Goal: Entertainment & Leisure: Consume media (video, audio)

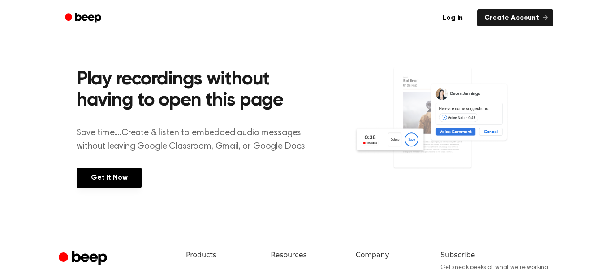
scroll to position [326, 0]
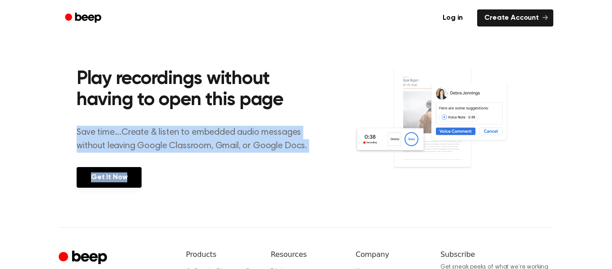
drag, startPoint x: 282, startPoint y: 97, endPoint x: 305, endPoint y: 182, distance: 87.5
click at [305, 182] on div "Play recordings without having to open this page Save time....Create & listen t…" at bounding box center [216, 126] width 278 height 158
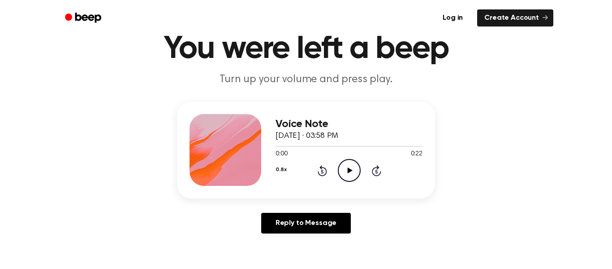
scroll to position [39, 0]
click at [326, 159] on div "0.8x Rewind 5 seconds Play Audio Skip 5 seconds" at bounding box center [349, 170] width 147 height 23
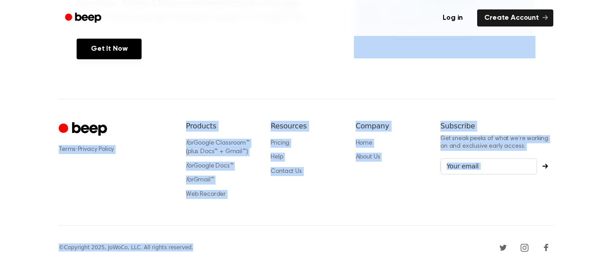
drag, startPoint x: 321, startPoint y: 43, endPoint x: 329, endPoint y: 240, distance: 197.0
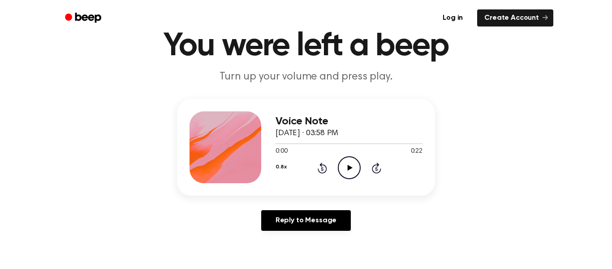
scroll to position [83, 0]
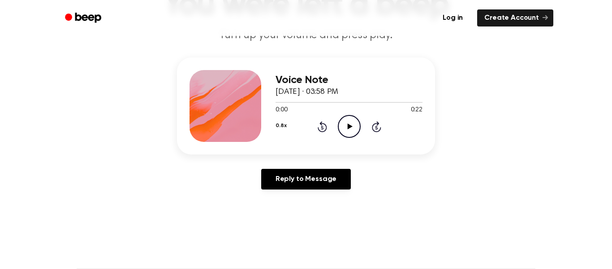
click at [349, 131] on icon "Play Audio" at bounding box center [349, 126] width 23 height 23
click at [322, 127] on icon at bounding box center [322, 128] width 2 height 4
click at [335, 137] on div "0.8x Rewind 5 seconds Pause Audio Skip 5 seconds" at bounding box center [349, 126] width 147 height 23
click at [318, 129] on icon at bounding box center [322, 126] width 9 height 11
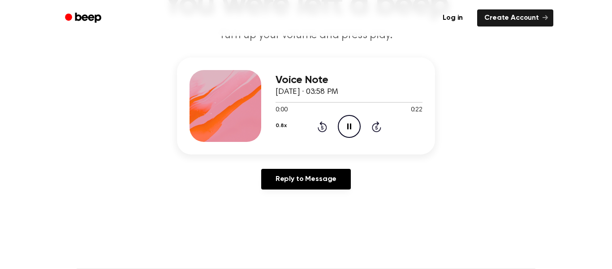
click at [321, 130] on icon "Rewind 5 seconds" at bounding box center [322, 127] width 10 height 12
click at [319, 126] on icon "Rewind 5 seconds" at bounding box center [322, 127] width 10 height 12
click at [322, 127] on icon at bounding box center [322, 128] width 2 height 4
click at [318, 126] on icon "Rewind 5 seconds" at bounding box center [322, 127] width 10 height 12
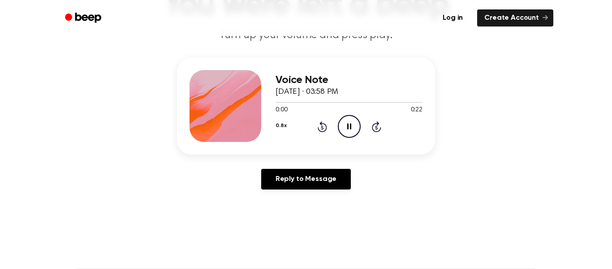
click at [318, 127] on icon at bounding box center [322, 126] width 9 height 11
click at [322, 127] on icon at bounding box center [322, 128] width 2 height 4
click at [323, 132] on div "0.8x Rewind 5 seconds Pause Audio Skip 5 seconds" at bounding box center [349, 126] width 147 height 23
click at [319, 128] on icon at bounding box center [322, 126] width 9 height 11
click at [319, 128] on icon "Rewind 5 seconds" at bounding box center [322, 127] width 10 height 12
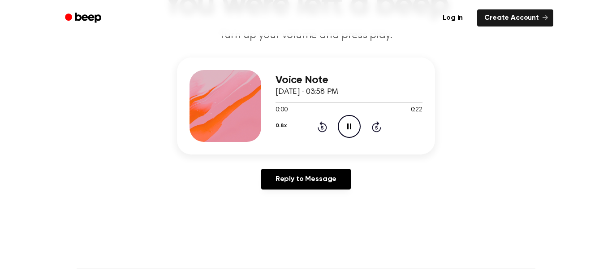
click at [322, 127] on icon at bounding box center [322, 128] width 2 height 4
click at [322, 128] on icon "Rewind 5 seconds" at bounding box center [322, 127] width 10 height 12
click at [343, 118] on icon "Pause Audio" at bounding box center [349, 126] width 23 height 23
click at [319, 127] on icon "Rewind 5 seconds" at bounding box center [322, 127] width 10 height 12
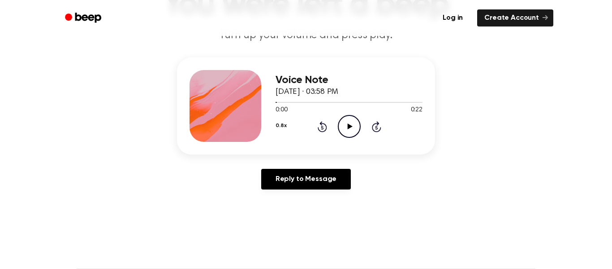
click at [322, 127] on icon at bounding box center [322, 128] width 2 height 4
click at [323, 126] on icon at bounding box center [322, 128] width 2 height 4
click at [322, 127] on icon at bounding box center [322, 128] width 2 height 4
click at [348, 122] on icon "Play Audio" at bounding box center [349, 126] width 23 height 23
click at [347, 121] on icon "Pause Audio" at bounding box center [349, 126] width 23 height 23
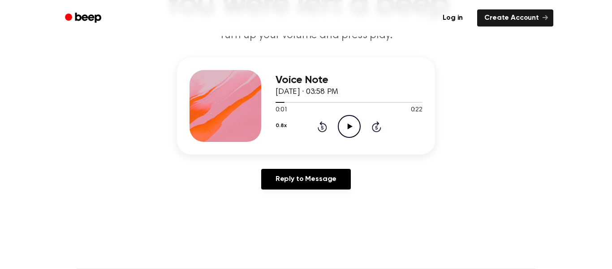
click at [346, 121] on icon "Play Audio" at bounding box center [349, 126] width 23 height 23
click at [368, 120] on div "0.8x Rewind 5 seconds Pause Audio Skip 5 seconds" at bounding box center [349, 126] width 147 height 23
click at [373, 126] on icon at bounding box center [376, 126] width 9 height 11
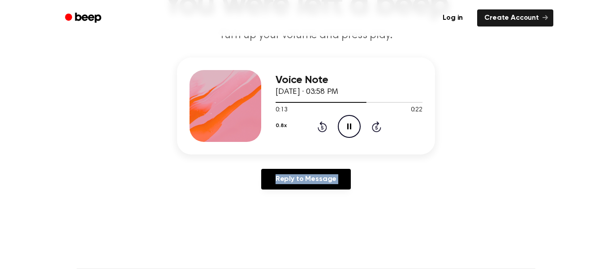
click at [373, 126] on icon at bounding box center [376, 126] width 9 height 11
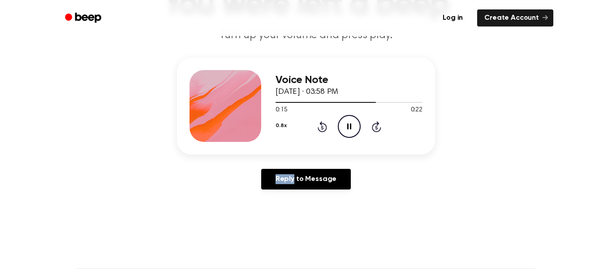
click at [373, 125] on icon at bounding box center [376, 126] width 9 height 11
click at [322, 126] on icon "Rewind 5 seconds" at bounding box center [322, 127] width 10 height 12
click at [322, 125] on icon "Rewind 5 seconds" at bounding box center [322, 127] width 10 height 12
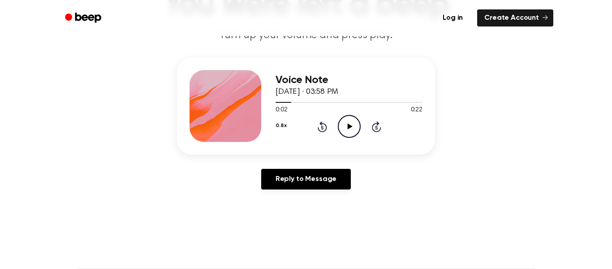
click at [322, 125] on icon "Rewind 5 seconds" at bounding box center [322, 127] width 10 height 12
click at [346, 116] on circle at bounding box center [350, 126] width 22 height 22
click at [343, 118] on icon "Pause Audio" at bounding box center [349, 126] width 23 height 23
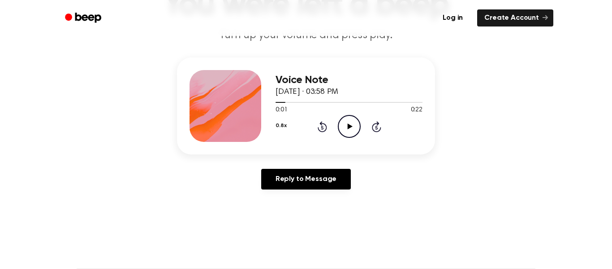
click at [343, 118] on icon "Play Audio" at bounding box center [349, 126] width 23 height 23
click at [343, 118] on icon "Pause Audio" at bounding box center [349, 126] width 23 height 23
click at [343, 118] on icon "Play Audio" at bounding box center [349, 126] width 23 height 23
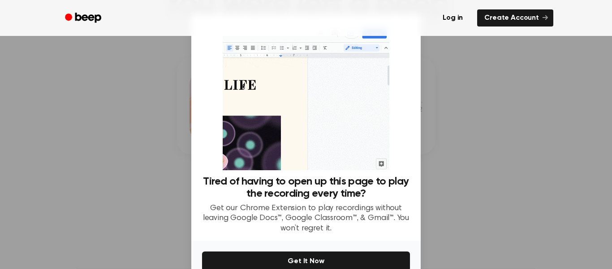
click at [452, 118] on div at bounding box center [306, 134] width 612 height 269
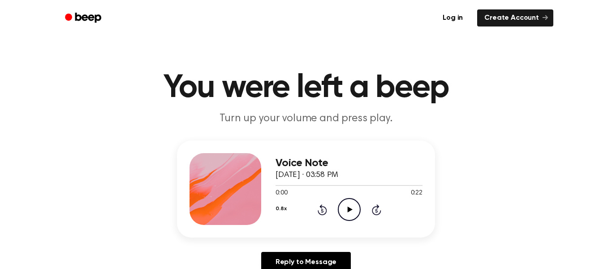
click at [347, 205] on icon "Play Audio" at bounding box center [349, 209] width 23 height 23
click at [346, 198] on icon "Pause Audio" at bounding box center [349, 209] width 23 height 23
click at [346, 197] on div "0:03 0:22" at bounding box center [349, 192] width 147 height 9
click at [346, 202] on icon "Play Audio" at bounding box center [349, 209] width 23 height 23
click at [346, 202] on icon "Pause Audio" at bounding box center [349, 209] width 23 height 23
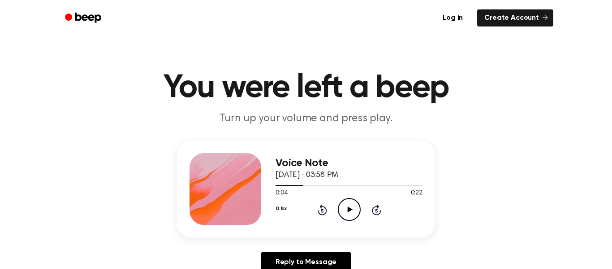
click at [346, 202] on icon "Play Audio" at bounding box center [349, 209] width 23 height 23
click at [346, 201] on icon "Pause Audio" at bounding box center [349, 209] width 23 height 23
click at [325, 191] on div "0:04 0:22" at bounding box center [349, 192] width 147 height 9
click at [317, 205] on icon "Rewind 5 seconds" at bounding box center [322, 210] width 10 height 12
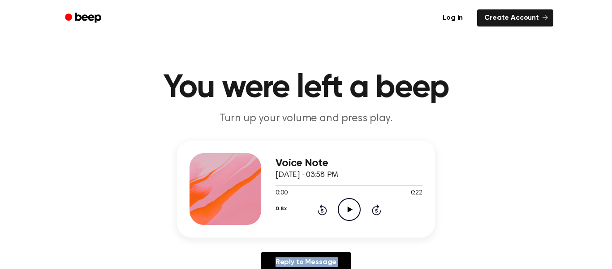
click at [317, 205] on icon "Rewind 5 seconds" at bounding box center [322, 210] width 10 height 12
click at [346, 207] on icon "Play Audio" at bounding box center [349, 209] width 23 height 23
click at [343, 202] on icon "Pause Audio" at bounding box center [349, 209] width 23 height 23
click at [343, 202] on icon "Play Audio" at bounding box center [349, 209] width 23 height 23
click at [343, 202] on icon "Pause Audio" at bounding box center [349, 209] width 23 height 23
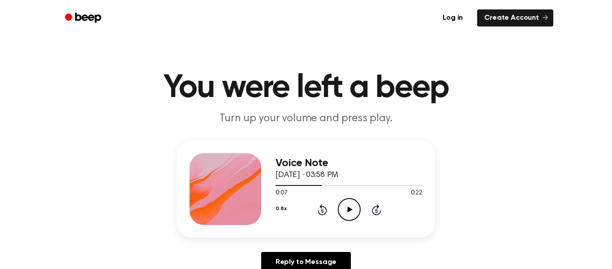
click at [343, 202] on icon "Play Audio" at bounding box center [349, 209] width 23 height 23
click at [343, 202] on icon "Pause Audio" at bounding box center [349, 209] width 23 height 23
click at [329, 204] on div "0.8x Rewind 5 seconds Play Audio Skip 5 seconds" at bounding box center [349, 209] width 147 height 23
click at [325, 205] on icon "Rewind 5 seconds" at bounding box center [322, 210] width 10 height 12
click at [347, 201] on icon "Play Audio" at bounding box center [349, 209] width 23 height 23
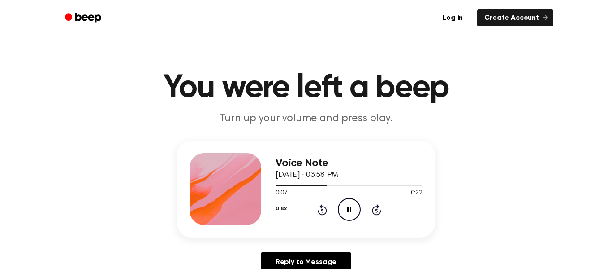
click at [347, 201] on icon "Pause Audio" at bounding box center [349, 209] width 23 height 23
click at [347, 201] on icon "Play Audio" at bounding box center [349, 209] width 23 height 23
click at [347, 201] on icon "Pause Audio" at bounding box center [349, 209] width 23 height 23
click at [322, 204] on icon "Rewind 5 seconds" at bounding box center [322, 210] width 10 height 12
click at [350, 204] on icon "Play Audio" at bounding box center [349, 209] width 23 height 23
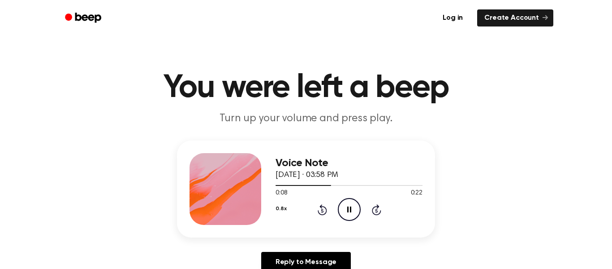
click at [350, 200] on icon "Pause Audio" at bounding box center [349, 209] width 23 height 23
click at [349, 201] on icon "Play Audio" at bounding box center [349, 209] width 23 height 23
click at [349, 201] on icon "Pause Audio" at bounding box center [349, 209] width 23 height 23
click at [349, 200] on icon "Play Audio" at bounding box center [349, 209] width 23 height 23
click at [349, 199] on icon "Pause Audio" at bounding box center [349, 209] width 23 height 23
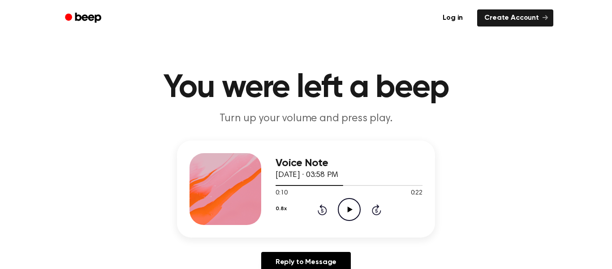
click at [349, 199] on icon "Play Audio" at bounding box center [349, 209] width 23 height 23
click at [314, 214] on div "0.8x Rewind 5 seconds Pause Audio Skip 5 seconds" at bounding box center [349, 209] width 147 height 23
click at [321, 206] on icon at bounding box center [322, 209] width 9 height 11
click at [378, 202] on div "0.8x Rewind 5 seconds Pause Audio Skip 5 seconds" at bounding box center [349, 209] width 147 height 23
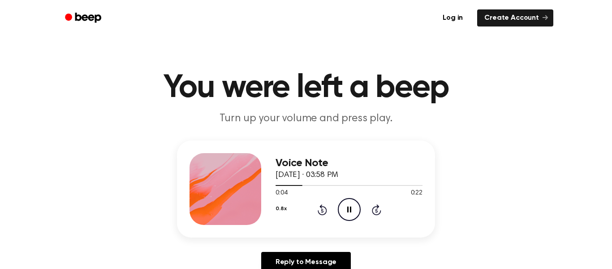
click at [375, 204] on icon "Skip 5 seconds" at bounding box center [377, 210] width 10 height 12
click at [322, 204] on icon "Rewind 5 seconds" at bounding box center [322, 210] width 10 height 12
click at [368, 215] on div "0.8x Rewind 5 seconds Pause Audio Skip 5 seconds" at bounding box center [349, 209] width 147 height 23
click at [368, 213] on div "0.8x Rewind 5 seconds Pause Audio Skip 5 seconds" at bounding box center [349, 209] width 147 height 23
click at [351, 208] on icon at bounding box center [350, 209] width 4 height 6
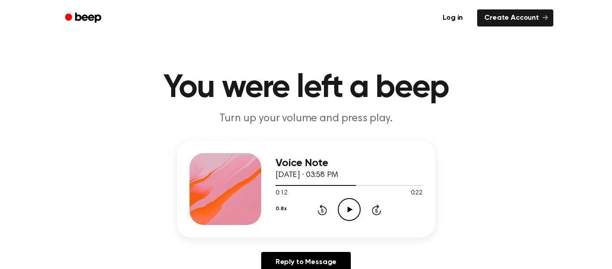
click at [320, 206] on icon at bounding box center [322, 209] width 9 height 11
click at [359, 210] on icon "Play Audio" at bounding box center [349, 209] width 23 height 23
click at [359, 210] on icon "Pause Audio" at bounding box center [349, 209] width 23 height 23
click at [359, 210] on icon "Play Audio" at bounding box center [349, 209] width 23 height 23
click at [359, 210] on icon "Pause Audio" at bounding box center [349, 209] width 23 height 23
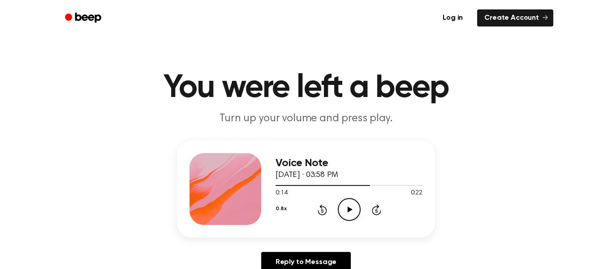
click at [359, 210] on icon "Play Audio" at bounding box center [349, 209] width 23 height 23
click at [359, 210] on icon "Pause Audio" at bounding box center [349, 209] width 23 height 23
click at [346, 199] on circle at bounding box center [350, 209] width 22 height 22
click at [346, 198] on circle at bounding box center [350, 209] width 22 height 22
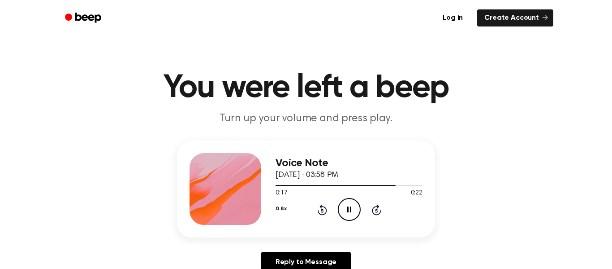
click at [346, 198] on icon "Pause Audio" at bounding box center [349, 209] width 23 height 23
click at [346, 198] on icon "Play Audio" at bounding box center [349, 209] width 23 height 23
click at [344, 198] on icon "Pause Audio" at bounding box center [349, 209] width 23 height 23
click at [344, 198] on icon "Play Audio" at bounding box center [349, 209] width 23 height 23
click at [344, 198] on icon "Pause Audio" at bounding box center [349, 209] width 23 height 23
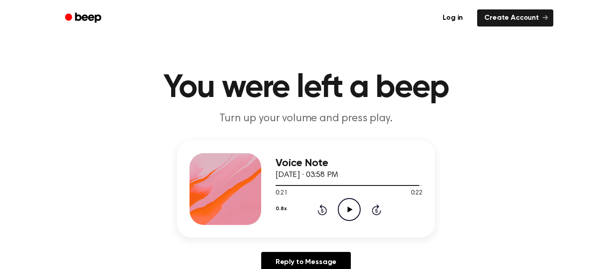
click at [321, 207] on icon at bounding box center [322, 209] width 9 height 11
click at [359, 200] on icon "Play Audio" at bounding box center [349, 209] width 23 height 23
click at [353, 206] on icon "Pause Audio" at bounding box center [349, 209] width 23 height 23
click at [353, 206] on icon "Play Audio" at bounding box center [349, 209] width 23 height 23
